Goal: Task Accomplishment & Management: Use online tool/utility

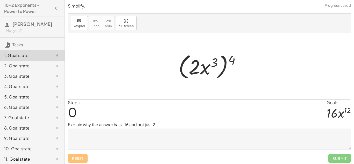
click at [112, 143] on textarea at bounding box center [209, 138] width 283 height 21
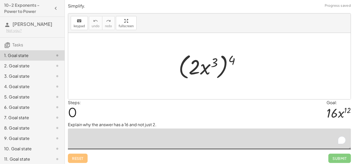
click at [139, 106] on div "Steps: 0 Goal: · 16 · x 12" at bounding box center [209, 110] width 283 height 22
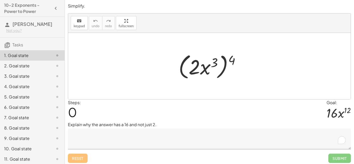
click at [229, 60] on div at bounding box center [211, 66] width 71 height 30
drag, startPoint x: 230, startPoint y: 61, endPoint x: 210, endPoint y: 63, distance: 20.6
click at [210, 63] on div at bounding box center [211, 66] width 71 height 30
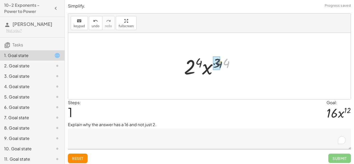
drag, startPoint x: 228, startPoint y: 63, endPoint x: 221, endPoint y: 63, distance: 7.5
click at [221, 63] on div at bounding box center [211, 66] width 60 height 27
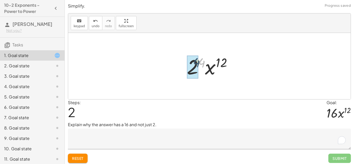
drag, startPoint x: 201, startPoint y: 63, endPoint x: 194, endPoint y: 63, distance: 7.5
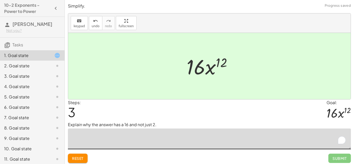
click at [111, 141] on textarea "To enrich screen reader interactions, please activate Accessibility in Grammarl…" at bounding box center [209, 138] width 283 height 21
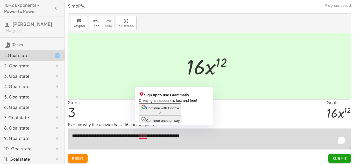
click at [147, 142] on textarea "**********" at bounding box center [209, 138] width 283 height 21
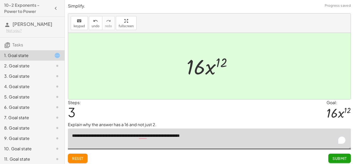
type textarea "**********"
click at [346, 160] on span "Submit" at bounding box center [339, 158] width 14 height 5
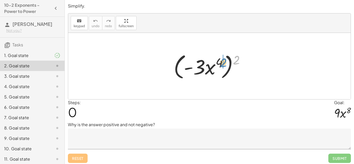
drag, startPoint x: 236, startPoint y: 58, endPoint x: 221, endPoint y: 61, distance: 15.3
click at [221, 61] on div at bounding box center [211, 66] width 80 height 30
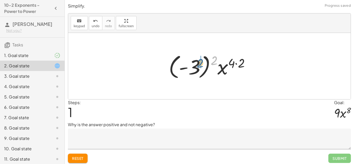
drag, startPoint x: 214, startPoint y: 61, endPoint x: 198, endPoint y: 64, distance: 16.3
click at [198, 64] on div at bounding box center [211, 66] width 90 height 29
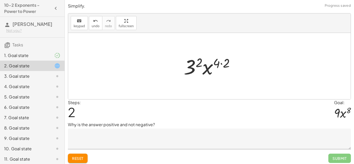
click at [192, 66] on div at bounding box center [211, 66] width 60 height 27
click at [121, 145] on textarea at bounding box center [209, 138] width 283 height 21
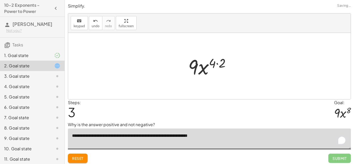
type textarea "**********"
drag, startPoint x: 217, startPoint y: 65, endPoint x: 211, endPoint y: 65, distance: 6.5
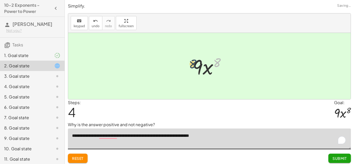
drag, startPoint x: 217, startPoint y: 65, endPoint x: 192, endPoint y: 67, distance: 24.6
click at [192, 67] on div at bounding box center [211, 66] width 42 height 27
click at [341, 159] on span "Submit" at bounding box center [339, 158] width 14 height 5
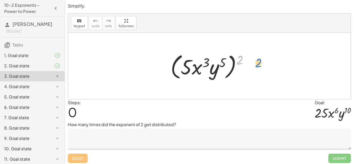
drag, startPoint x: 240, startPoint y: 60, endPoint x: 258, endPoint y: 63, distance: 18.3
click at [105, 143] on textarea at bounding box center [209, 138] width 283 height 21
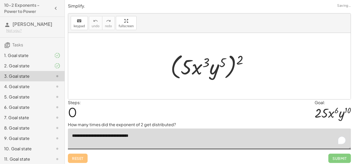
click at [238, 60] on div at bounding box center [211, 66] width 87 height 30
drag, startPoint x: 238, startPoint y: 60, endPoint x: 219, endPoint y: 61, distance: 19.4
click at [219, 61] on div at bounding box center [211, 66] width 87 height 30
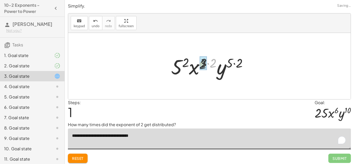
drag, startPoint x: 211, startPoint y: 61, endPoint x: 200, endPoint y: 63, distance: 11.2
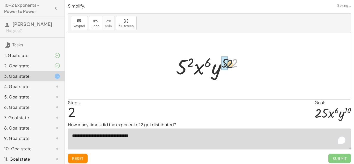
drag, startPoint x: 231, startPoint y: 60, endPoint x: 226, endPoint y: 61, distance: 5.5
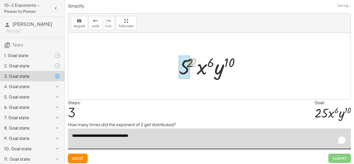
drag, startPoint x: 195, startPoint y: 62, endPoint x: 189, endPoint y: 62, distance: 6.0
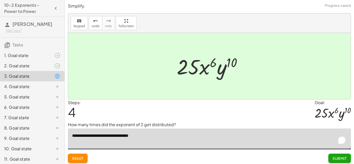
type textarea "**********"
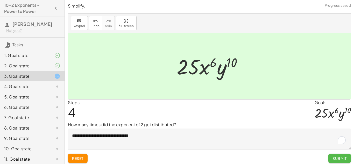
click at [337, 161] on button "Submit" at bounding box center [339, 157] width 23 height 9
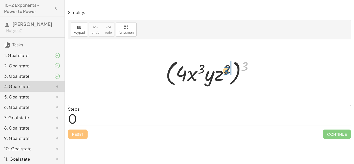
drag, startPoint x: 244, startPoint y: 61, endPoint x: 224, endPoint y: 65, distance: 20.2
click at [224, 65] on div at bounding box center [211, 73] width 97 height 30
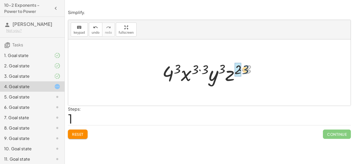
drag, startPoint x: 248, startPoint y: 69, endPoint x: 239, endPoint y: 69, distance: 8.8
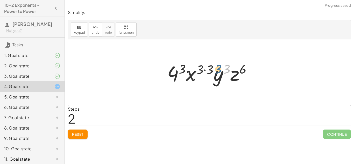
drag, startPoint x: 224, startPoint y: 69, endPoint x: 221, endPoint y: 70, distance: 3.5
click at [221, 70] on div at bounding box center [210, 72] width 93 height 27
drag, startPoint x: 212, startPoint y: 69, endPoint x: 199, endPoint y: 67, distance: 13.1
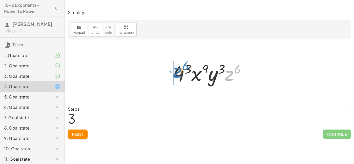
drag, startPoint x: 227, startPoint y: 79, endPoint x: 175, endPoint y: 76, distance: 52.6
click at [175, 76] on div at bounding box center [211, 72] width 82 height 27
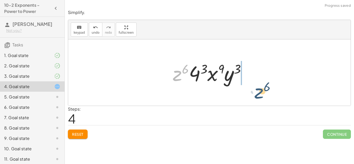
drag, startPoint x: 175, startPoint y: 76, endPoint x: 255, endPoint y: 92, distance: 82.0
click at [255, 92] on div "( · 4 · x 3 · y · z 2 ) 3 · 4 3 · x ( · 3 · 3 ) · y 3 · z ( · 2 · 3 ) · 4 3 · x…" at bounding box center [209, 72] width 282 height 66
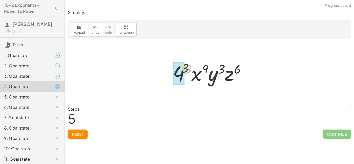
drag, startPoint x: 186, startPoint y: 70, endPoint x: 178, endPoint y: 69, distance: 8.3
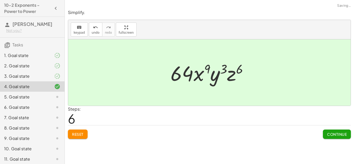
click at [331, 132] on span "Continue" at bounding box center [337, 134] width 20 height 5
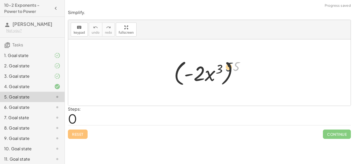
drag, startPoint x: 236, startPoint y: 67, endPoint x: 217, endPoint y: 69, distance: 18.2
click at [217, 69] on div at bounding box center [211, 73] width 80 height 30
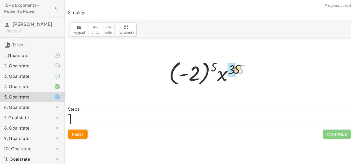
drag, startPoint x: 237, startPoint y: 70, endPoint x: 229, endPoint y: 69, distance: 8.0
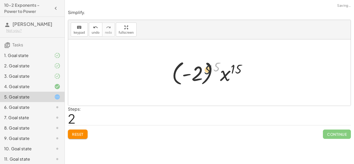
drag, startPoint x: 215, startPoint y: 69, endPoint x: 200, endPoint y: 72, distance: 15.1
click at [200, 72] on div at bounding box center [211, 72] width 84 height 29
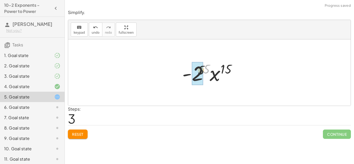
drag, startPoint x: 204, startPoint y: 68, endPoint x: 197, endPoint y: 69, distance: 7.6
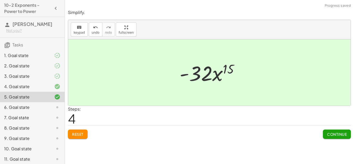
click at [330, 133] on span "Continue" at bounding box center [337, 134] width 20 height 5
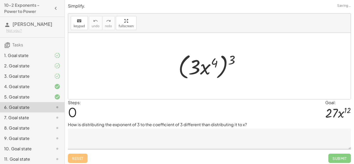
scroll to position [2, 0]
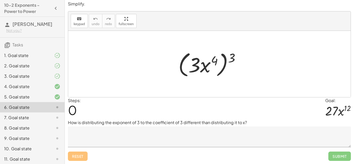
click at [202, 139] on textarea at bounding box center [209, 136] width 283 height 21
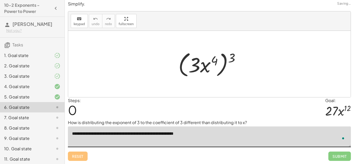
type textarea "**********"
drag, startPoint x: 232, startPoint y: 57, endPoint x: 203, endPoint y: 64, distance: 30.0
click at [203, 64] on div at bounding box center [210, 64] width 71 height 30
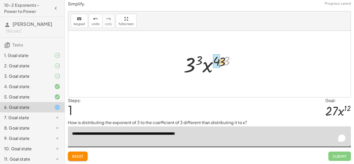
drag, startPoint x: 225, startPoint y: 60, endPoint x: 217, endPoint y: 62, distance: 8.4
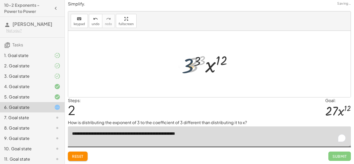
drag, startPoint x: 197, startPoint y: 61, endPoint x: 192, endPoint y: 62, distance: 5.3
click at [192, 62] on div at bounding box center [210, 64] width 55 height 27
drag, startPoint x: 200, startPoint y: 62, endPoint x: 192, endPoint y: 63, distance: 8.4
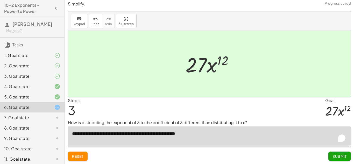
click at [345, 156] on span "Submit" at bounding box center [339, 156] width 14 height 5
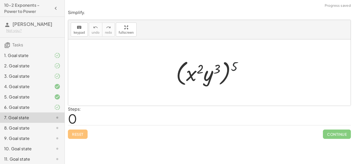
drag, startPoint x: 231, startPoint y: 66, endPoint x: 223, endPoint y: 67, distance: 8.1
click at [223, 67] on div at bounding box center [211, 73] width 76 height 30
drag, startPoint x: 232, startPoint y: 69, endPoint x: 197, endPoint y: 69, distance: 34.4
click at [197, 69] on div at bounding box center [211, 73] width 76 height 30
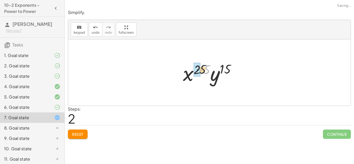
drag, startPoint x: 207, startPoint y: 71, endPoint x: 199, endPoint y: 71, distance: 8.0
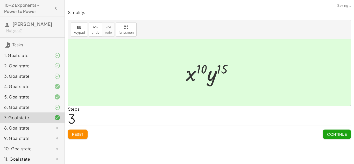
click at [0, 0] on div "Simplify. keyboard keypad undo undo redo redo fullscreen ( · x 2 · y 3 ) 5 · x …" at bounding box center [0, 0] width 0 height 0
click at [330, 133] on span "Continue" at bounding box center [337, 134] width 20 height 5
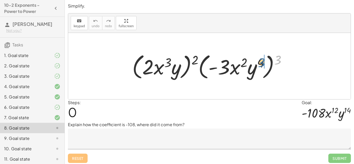
drag, startPoint x: 279, startPoint y: 59, endPoint x: 263, endPoint y: 63, distance: 16.7
click at [263, 63] on div at bounding box center [210, 66] width 163 height 30
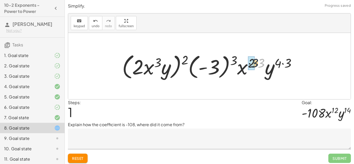
drag, startPoint x: 262, startPoint y: 63, endPoint x: 255, endPoint y: 63, distance: 7.2
click at [255, 63] on div at bounding box center [210, 66] width 183 height 30
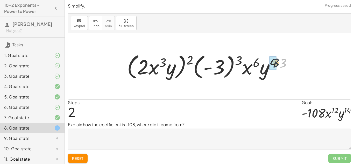
drag, startPoint x: 286, startPoint y: 63, endPoint x: 278, endPoint y: 62, distance: 7.8
click at [278, 62] on div at bounding box center [210, 66] width 173 height 30
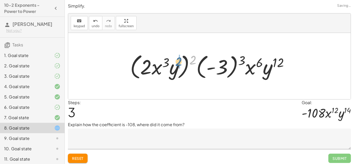
drag, startPoint x: 192, startPoint y: 56, endPoint x: 177, endPoint y: 58, distance: 15.1
click at [177, 58] on div at bounding box center [211, 66] width 168 height 30
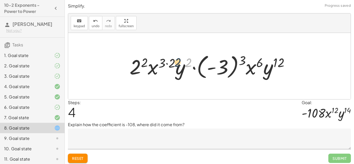
drag, startPoint x: 190, startPoint y: 63, endPoint x: 179, endPoint y: 63, distance: 11.6
click at [179, 63] on div at bounding box center [211, 66] width 169 height 29
drag, startPoint x: 168, startPoint y: 64, endPoint x: 156, endPoint y: 63, distance: 12.7
click at [156, 63] on div at bounding box center [211, 66] width 169 height 29
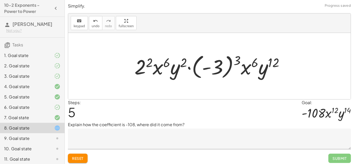
click at [235, 59] on div at bounding box center [211, 66] width 159 height 29
drag, startPoint x: 235, startPoint y: 59, endPoint x: 226, endPoint y: 62, distance: 9.2
click at [226, 62] on div at bounding box center [211, 66] width 159 height 29
drag, startPoint x: 237, startPoint y: 61, endPoint x: 223, endPoint y: 62, distance: 14.6
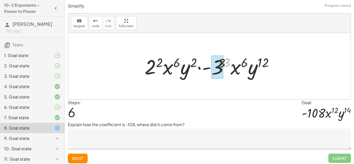
drag, startPoint x: 226, startPoint y: 64, endPoint x: 220, endPoint y: 66, distance: 6.7
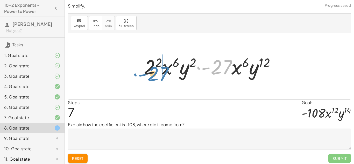
drag, startPoint x: 220, startPoint y: 66, endPoint x: 157, endPoint y: 72, distance: 63.5
click at [157, 72] on div at bounding box center [211, 66] width 140 height 27
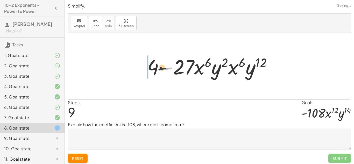
drag, startPoint x: 171, startPoint y: 65, endPoint x: 160, endPoint y: 67, distance: 11.0
click at [160, 67] on div at bounding box center [211, 66] width 134 height 27
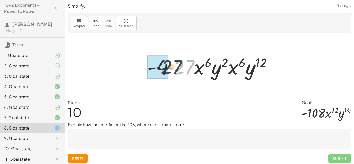
drag, startPoint x: 180, startPoint y: 67, endPoint x: 165, endPoint y: 67, distance: 14.2
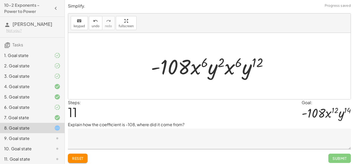
click at [135, 139] on textarea at bounding box center [209, 138] width 283 height 21
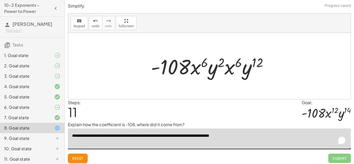
type textarea "**********"
click at [249, 107] on div "Steps: 11 Goal: · - 108 · x 12 · y 14" at bounding box center [209, 110] width 283 height 22
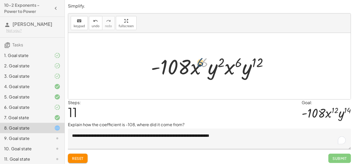
drag, startPoint x: 204, startPoint y: 66, endPoint x: 199, endPoint y: 65, distance: 4.7
click at [199, 65] on div at bounding box center [211, 66] width 126 height 27
drag, startPoint x: 231, startPoint y: 69, endPoint x: 194, endPoint y: 71, distance: 37.3
